Goal: Information Seeking & Learning: Learn about a topic

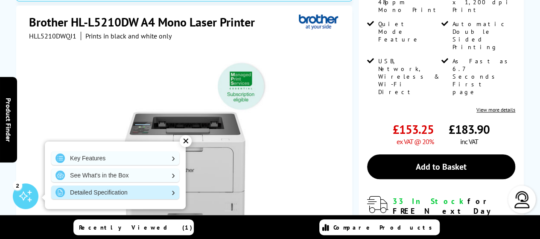
click at [136, 193] on link "Detailed Specification" at bounding box center [115, 192] width 128 height 14
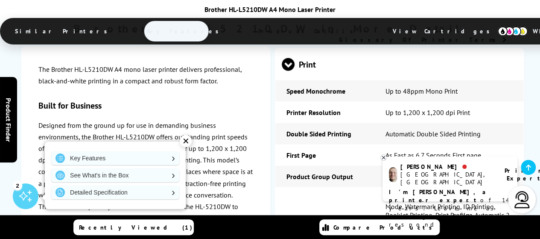
scroll to position [2642, 0]
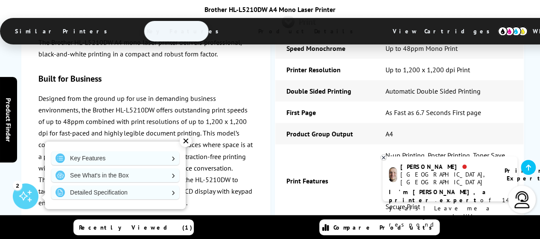
click at [385, 156] on icon at bounding box center [383, 157] width 3 height 3
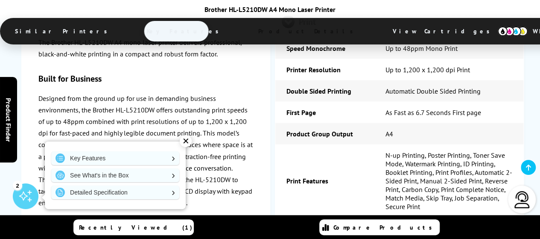
scroll to position [2685, 0]
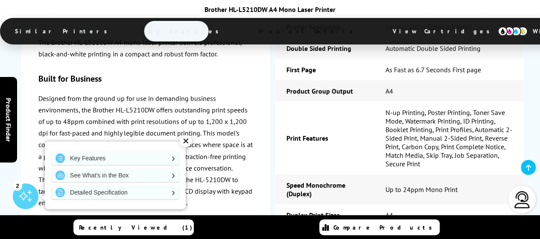
click at [188, 144] on div "✕" at bounding box center [186, 141] width 12 height 12
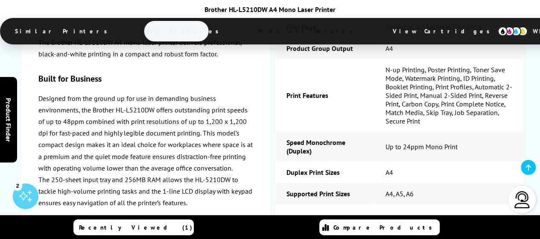
scroll to position [2770, 0]
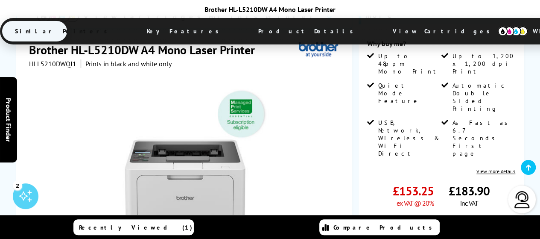
scroll to position [195, 0]
